Goal: Task Accomplishment & Management: Use online tool/utility

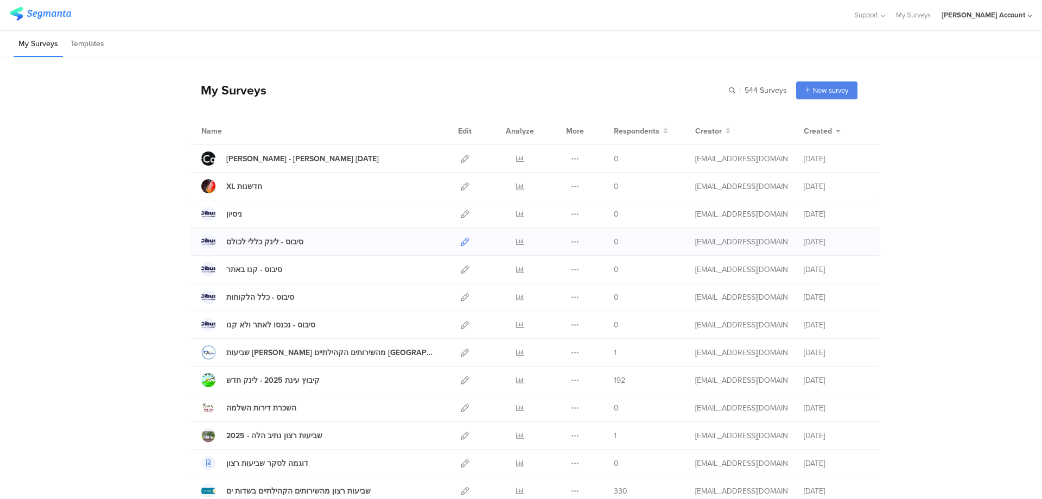
click at [461, 242] on icon at bounding box center [465, 242] width 8 height 8
click at [517, 240] on icon at bounding box center [520, 242] width 8 height 8
click at [461, 160] on icon at bounding box center [465, 159] width 8 height 8
click at [461, 239] on icon at bounding box center [465, 242] width 8 height 8
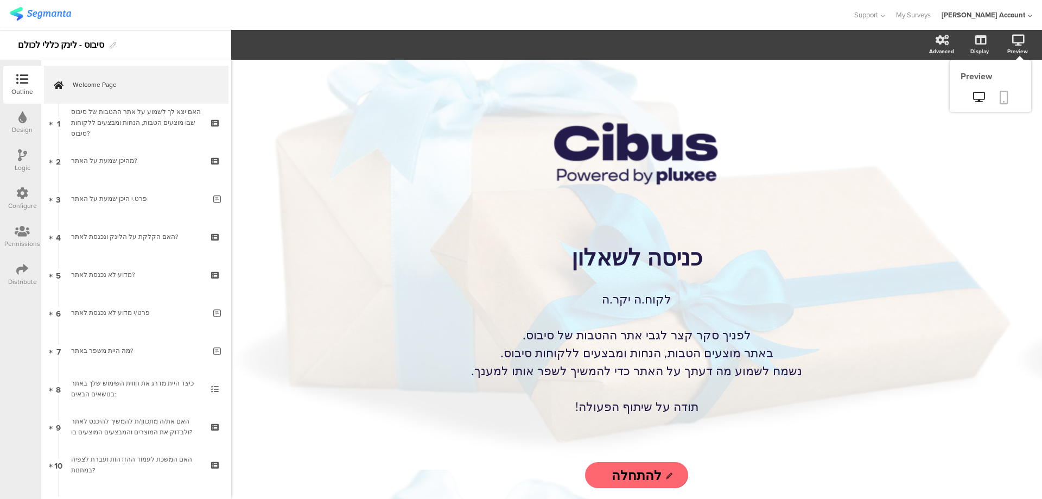
click at [1007, 97] on icon at bounding box center [1004, 98] width 9 height 14
click at [21, 116] on icon at bounding box center [22, 117] width 8 height 12
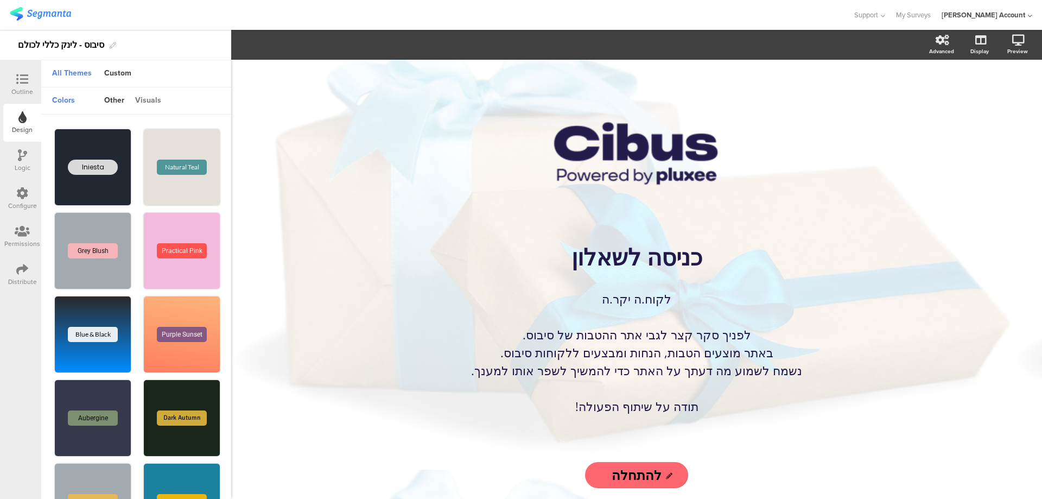
click at [145, 103] on div "visuals" at bounding box center [148, 101] width 37 height 18
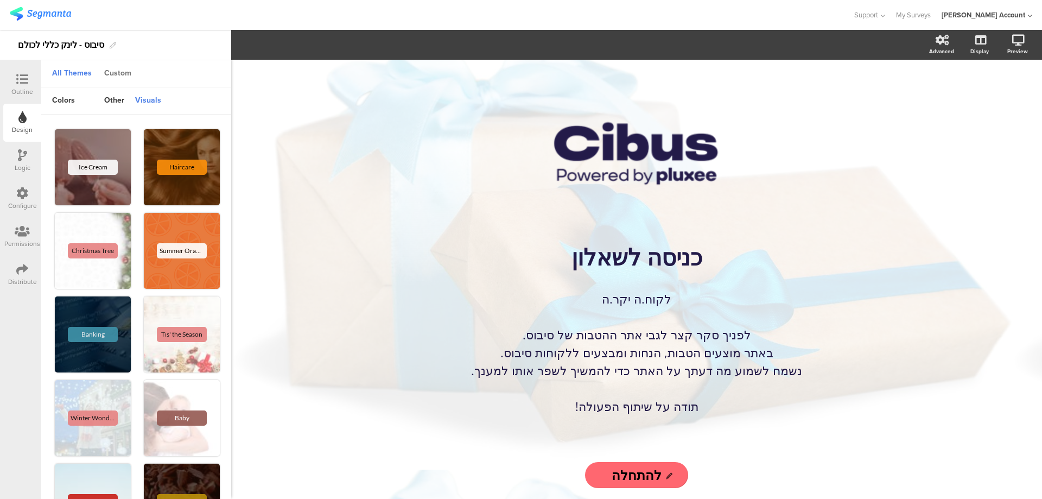
click at [118, 73] on div "Custom" at bounding box center [118, 74] width 38 height 18
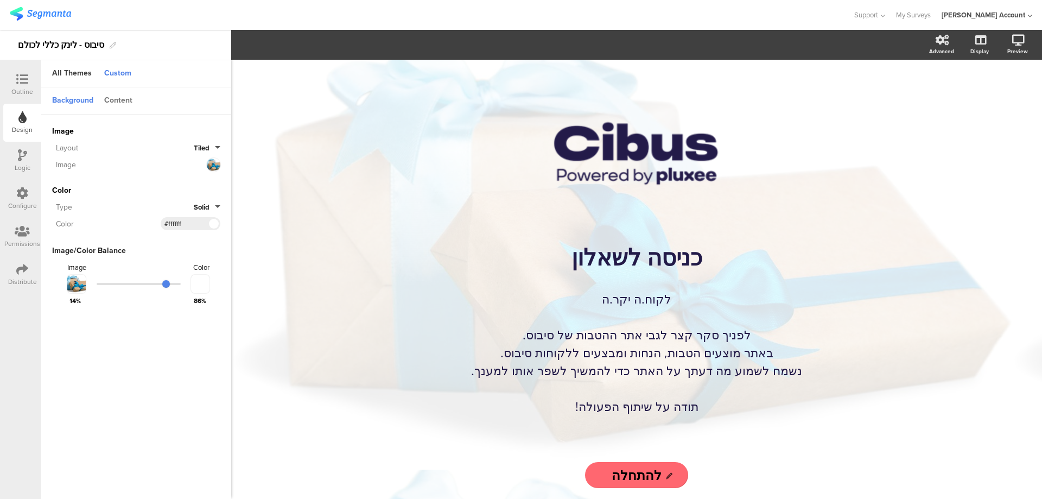
click at [117, 98] on div "Content" at bounding box center [118, 101] width 39 height 18
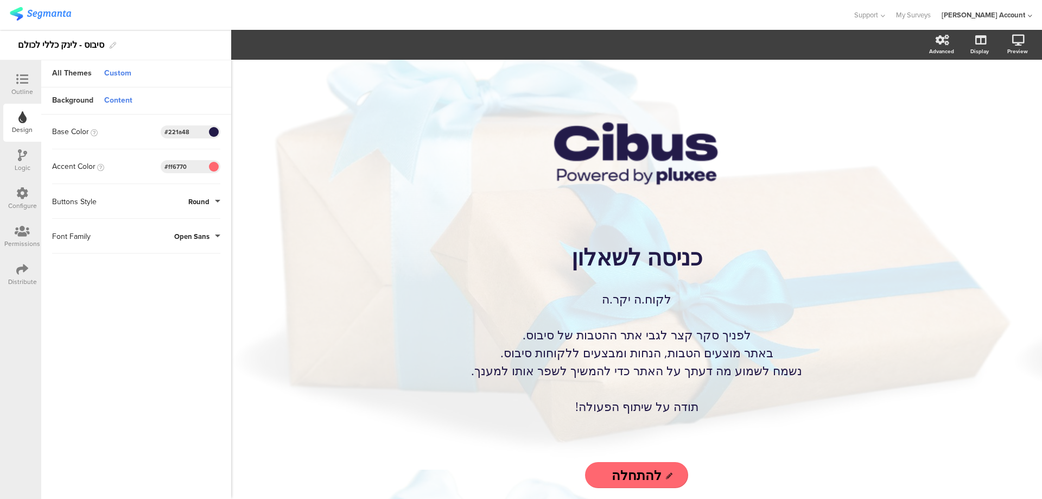
click at [213, 131] on span at bounding box center [213, 132] width 12 height 7
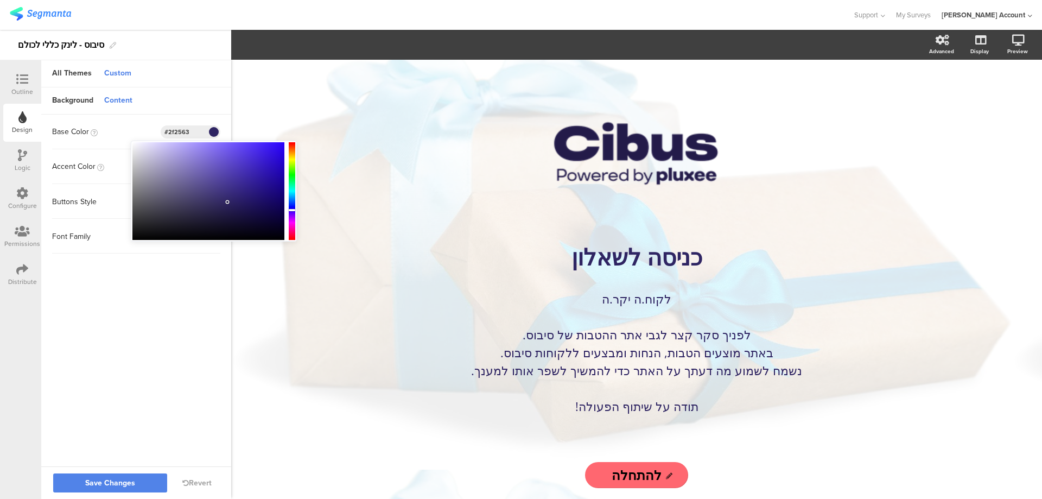
drag, startPoint x: 229, startPoint y: 211, endPoint x: 228, endPoint y: 202, distance: 8.7
click at [228, 202] on div at bounding box center [208, 191] width 152 height 98
drag, startPoint x: 227, startPoint y: 201, endPoint x: 239, endPoint y: 195, distance: 13.1
click at [239, 195] on div at bounding box center [240, 195] width 2 height 2
click at [111, 483] on span "Save Changes" at bounding box center [110, 483] width 50 height 0
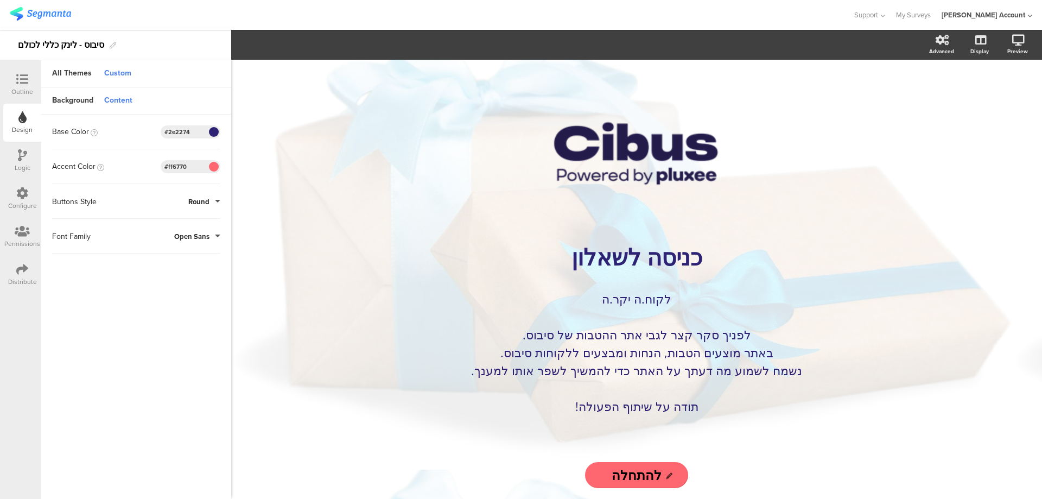
click at [209, 129] on span at bounding box center [213, 132] width 12 height 7
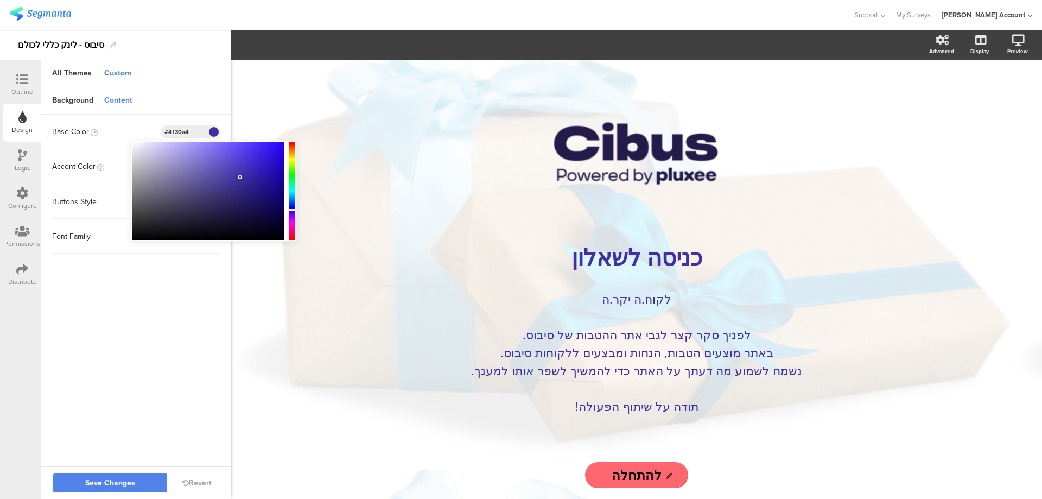
drag, startPoint x: 238, startPoint y: 193, endPoint x: 240, endPoint y: 177, distance: 15.8
click at [240, 177] on div at bounding box center [208, 191] width 152 height 98
click at [116, 483] on span "Save Changes" at bounding box center [110, 483] width 50 height 0
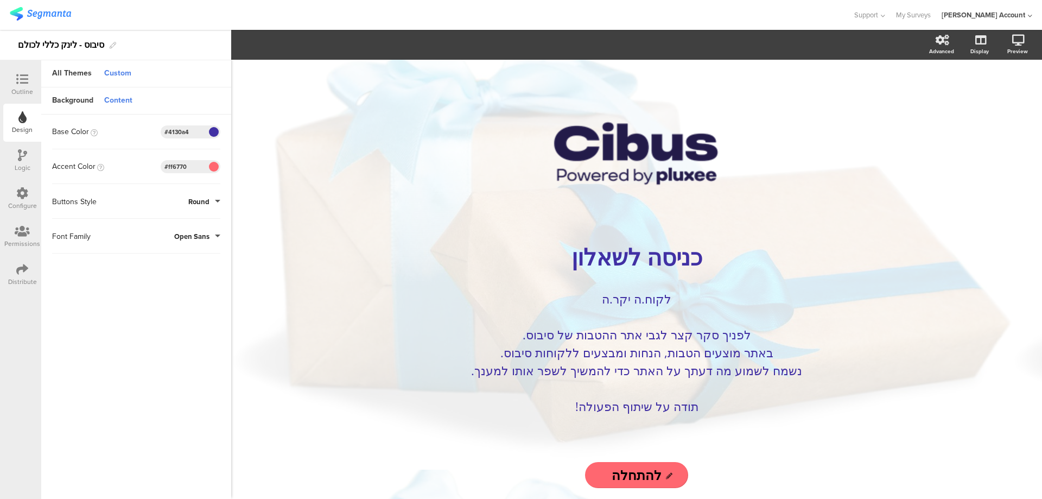
click at [628, 478] on input "להתחלה" at bounding box center [637, 475] width 104 height 26
click at [214, 129] on span at bounding box center [213, 132] width 12 height 7
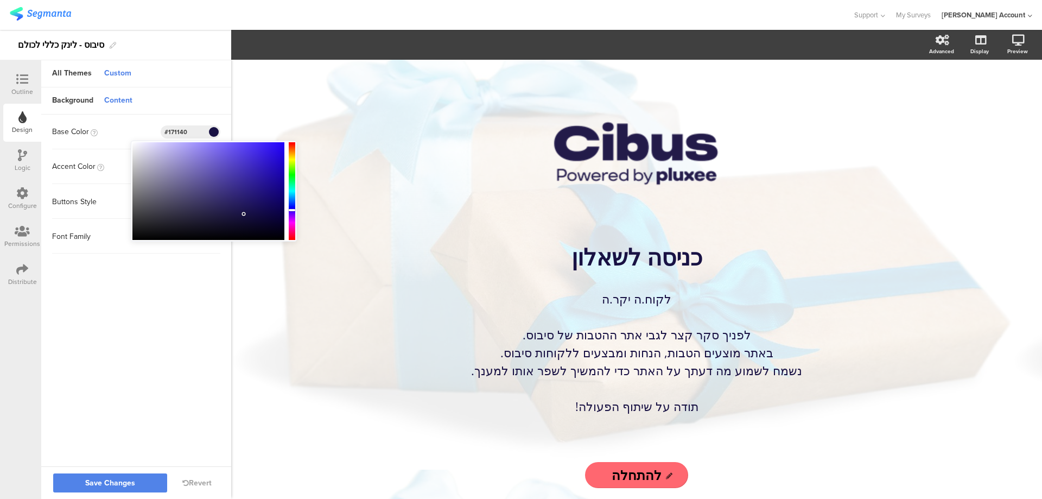
type input "#17103e"
drag, startPoint x: 240, startPoint y: 175, endPoint x: 244, endPoint y: 216, distance: 40.9
click at [244, 216] on div at bounding box center [208, 191] width 152 height 98
click at [117, 483] on span "Save Changes" at bounding box center [110, 483] width 50 height 0
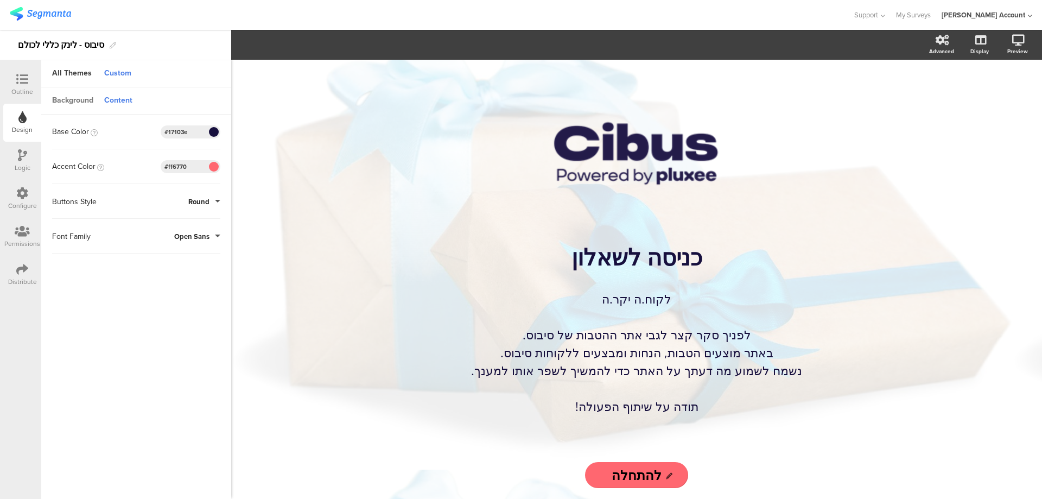
click at [75, 98] on div "Background" at bounding box center [73, 101] width 52 height 18
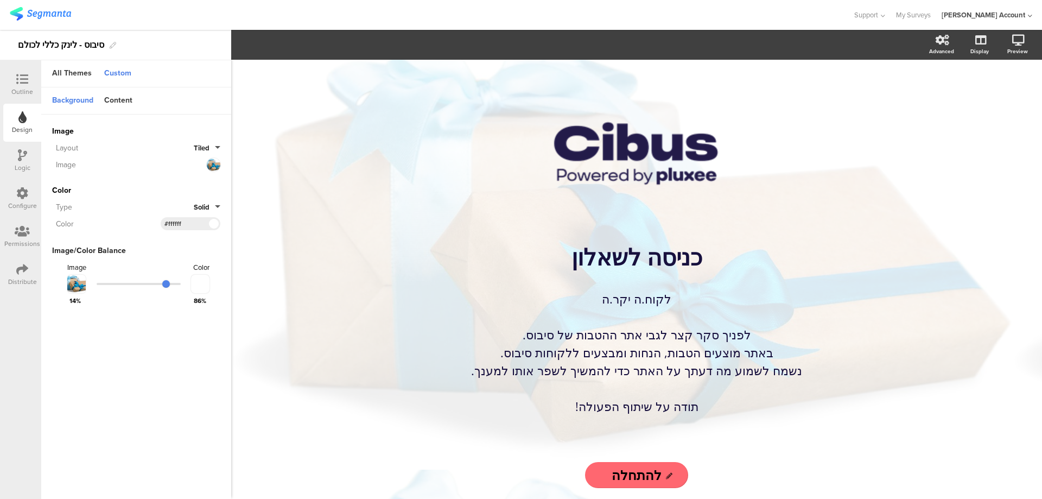
click at [24, 82] on icon at bounding box center [22, 79] width 12 height 12
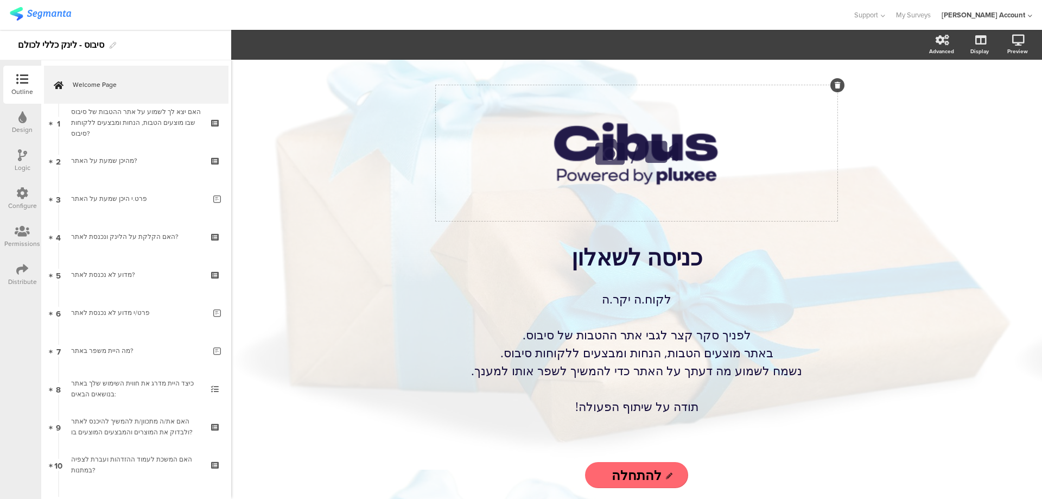
click at [704, 160] on div "/" at bounding box center [637, 153] width 402 height 136
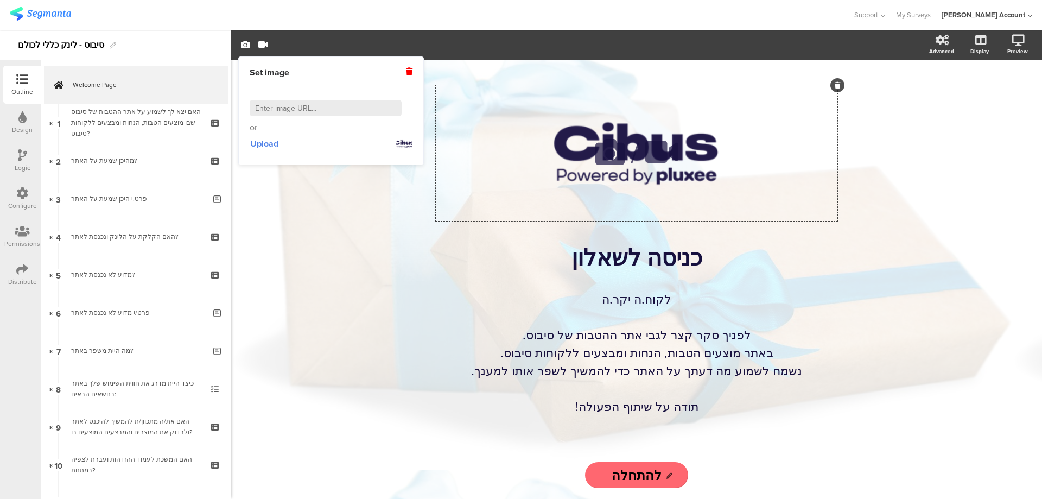
drag, startPoint x: 752, startPoint y: 138, endPoint x: 810, endPoint y: 134, distance: 58.2
click at [752, 137] on div "/" at bounding box center [637, 153] width 402 height 136
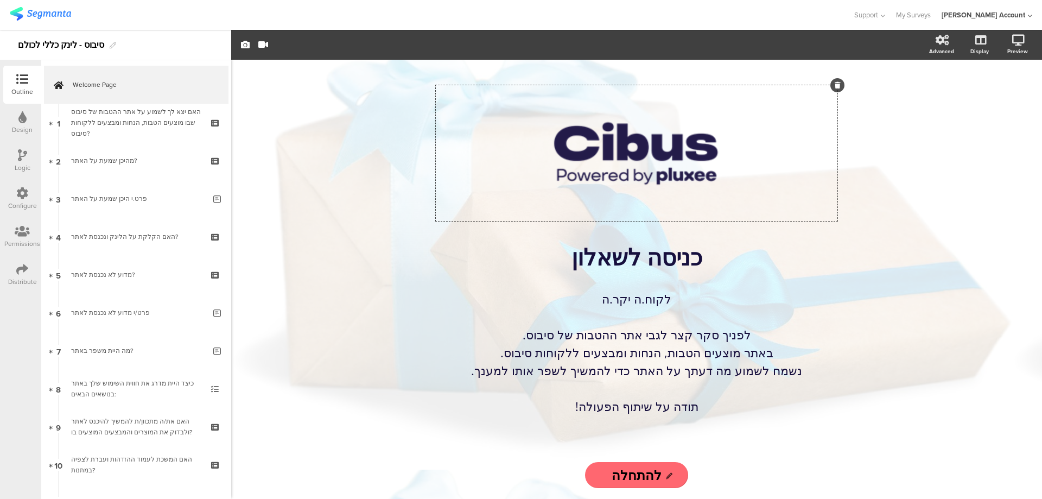
click at [879, 132] on div "/ כניסה לשאלון כניסה לשאלון לקוח.ה יקר.ה לפניך סקר קצר לגבי אתר ההטבות של סיבוס…" at bounding box center [636, 279] width 811 height 439
click at [604, 158] on icon at bounding box center [610, 152] width 37 height 37
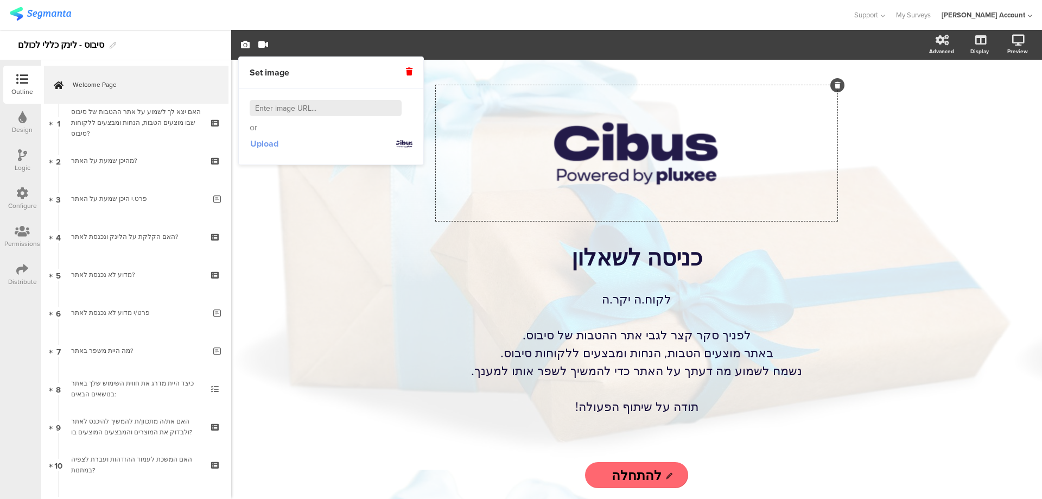
click at [263, 145] on span "Upload" at bounding box center [264, 143] width 28 height 12
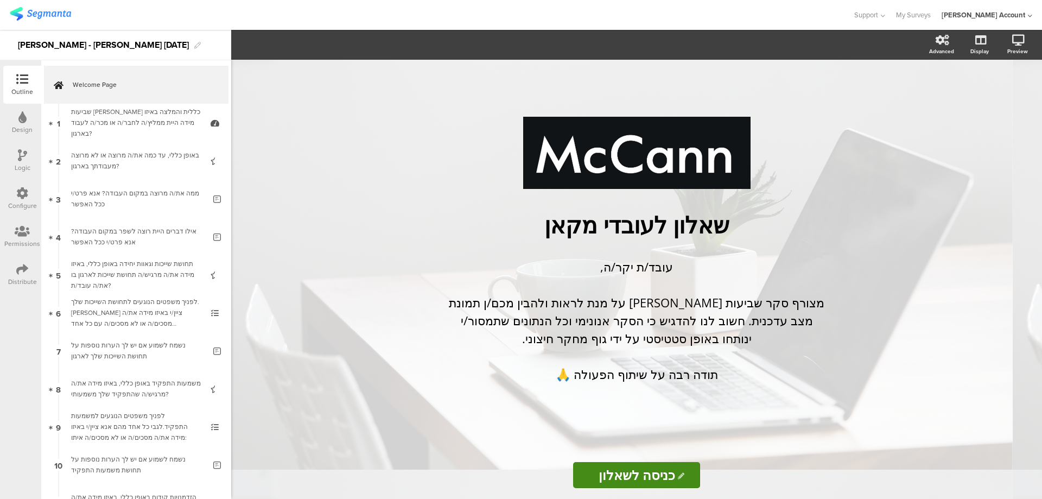
click at [18, 268] on icon at bounding box center [22, 269] width 12 height 12
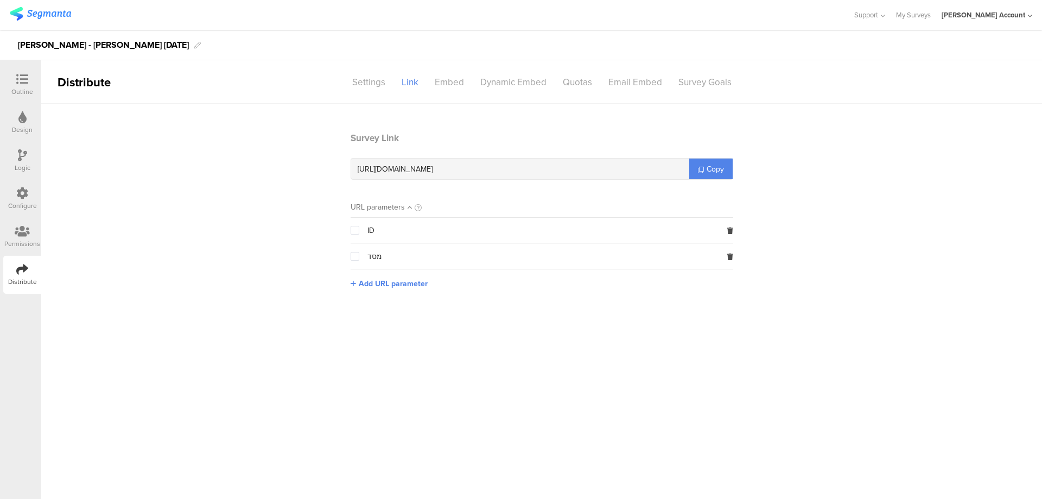
click at [433, 167] on span "[URL][DOMAIN_NAME]" at bounding box center [395, 168] width 75 height 11
copy div "[URL][DOMAIN_NAME]"
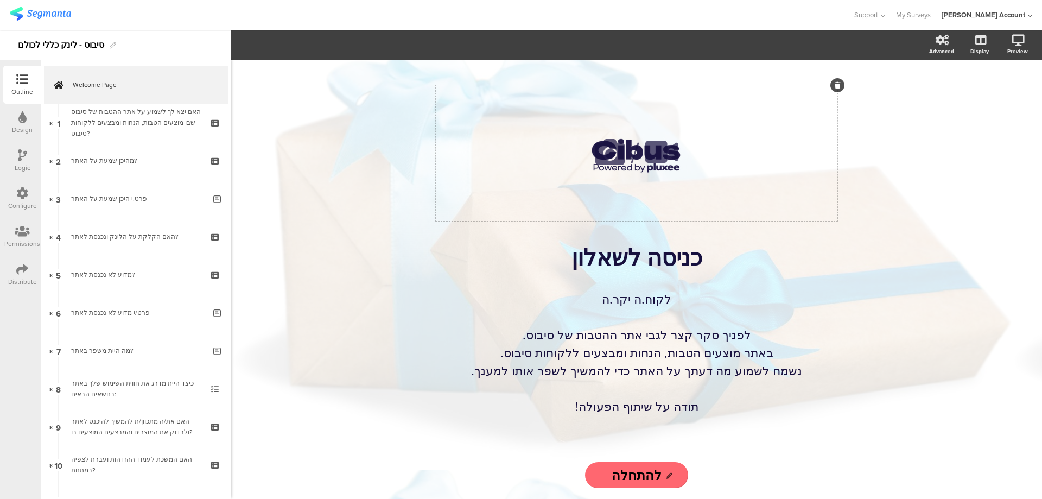
click at [609, 158] on icon at bounding box center [610, 152] width 37 height 37
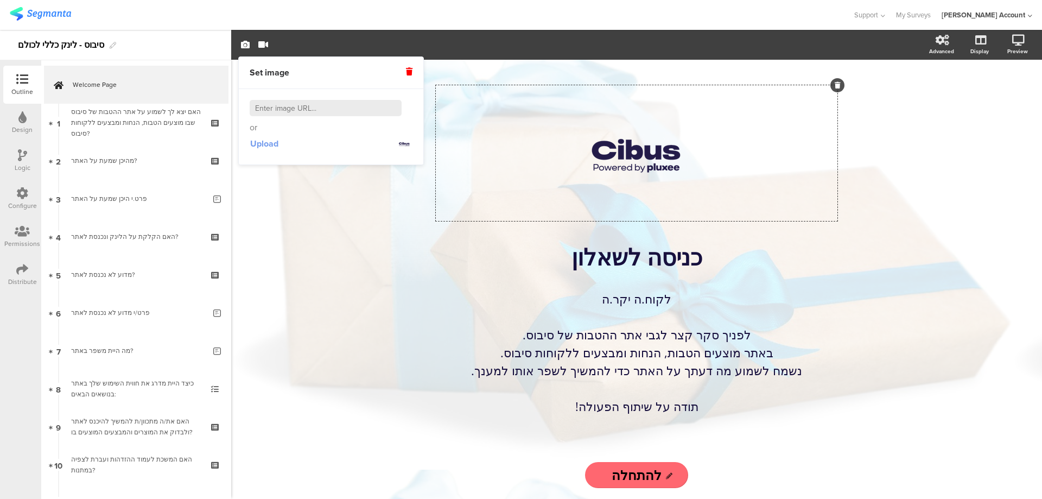
click at [265, 142] on span "Upload" at bounding box center [264, 143] width 28 height 12
click at [286, 193] on div "/ כניסה לשאלון כניסה לשאלון לקוח.ה יקר.ה לפניך סקר קצר לגבי אתר ההטבות של סיבוס…" at bounding box center [636, 279] width 811 height 439
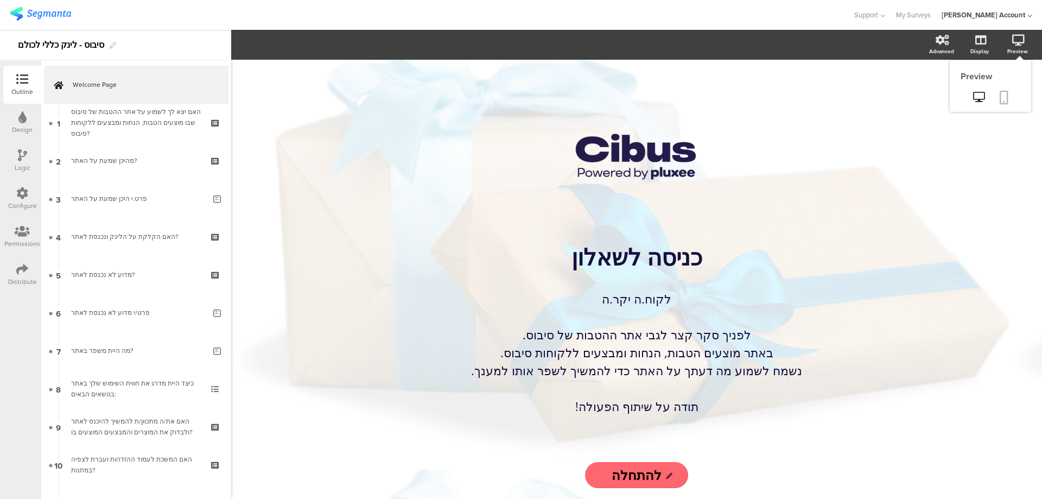
click at [1006, 99] on icon at bounding box center [1004, 98] width 9 height 14
click at [597, 161] on icon at bounding box center [610, 152] width 37 height 37
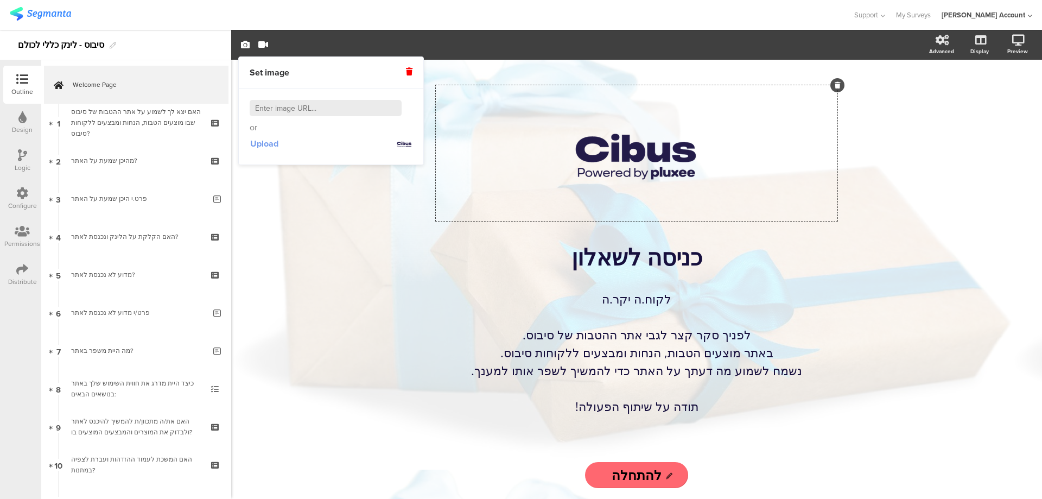
click at [262, 145] on span "Upload" at bounding box center [264, 143] width 28 height 12
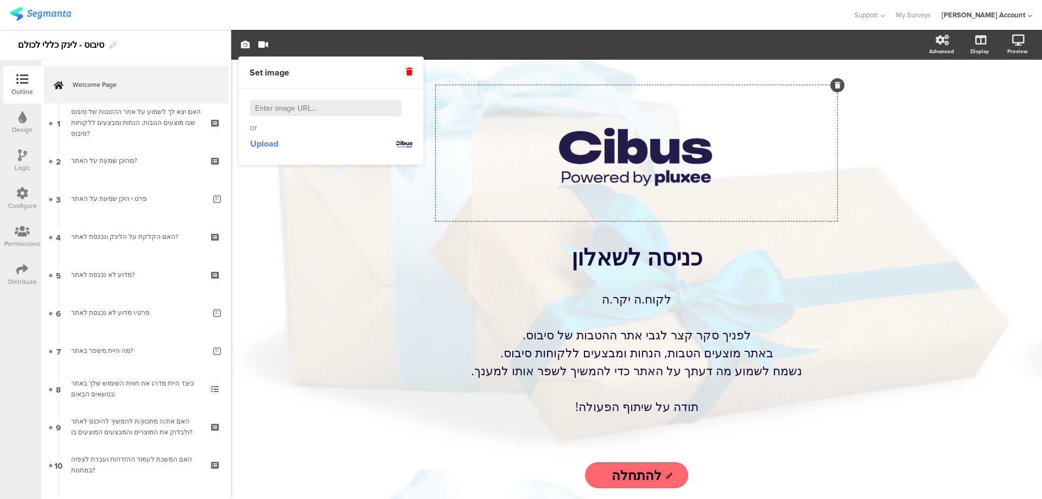
click at [301, 206] on div "/ כניסה לשאלון כניסה לשאלון לקוח.ה יקר.ה לפניך סקר קצר לגבי אתר ההטבות של סיבוס…" at bounding box center [636, 279] width 811 height 439
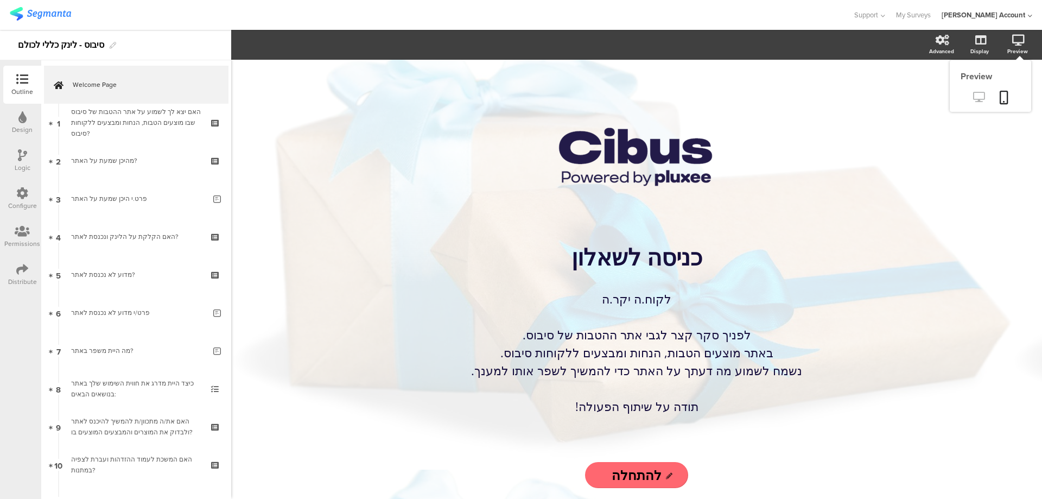
click at [984, 97] on icon at bounding box center [978, 97] width 11 height 10
